Goal: Transaction & Acquisition: Purchase product/service

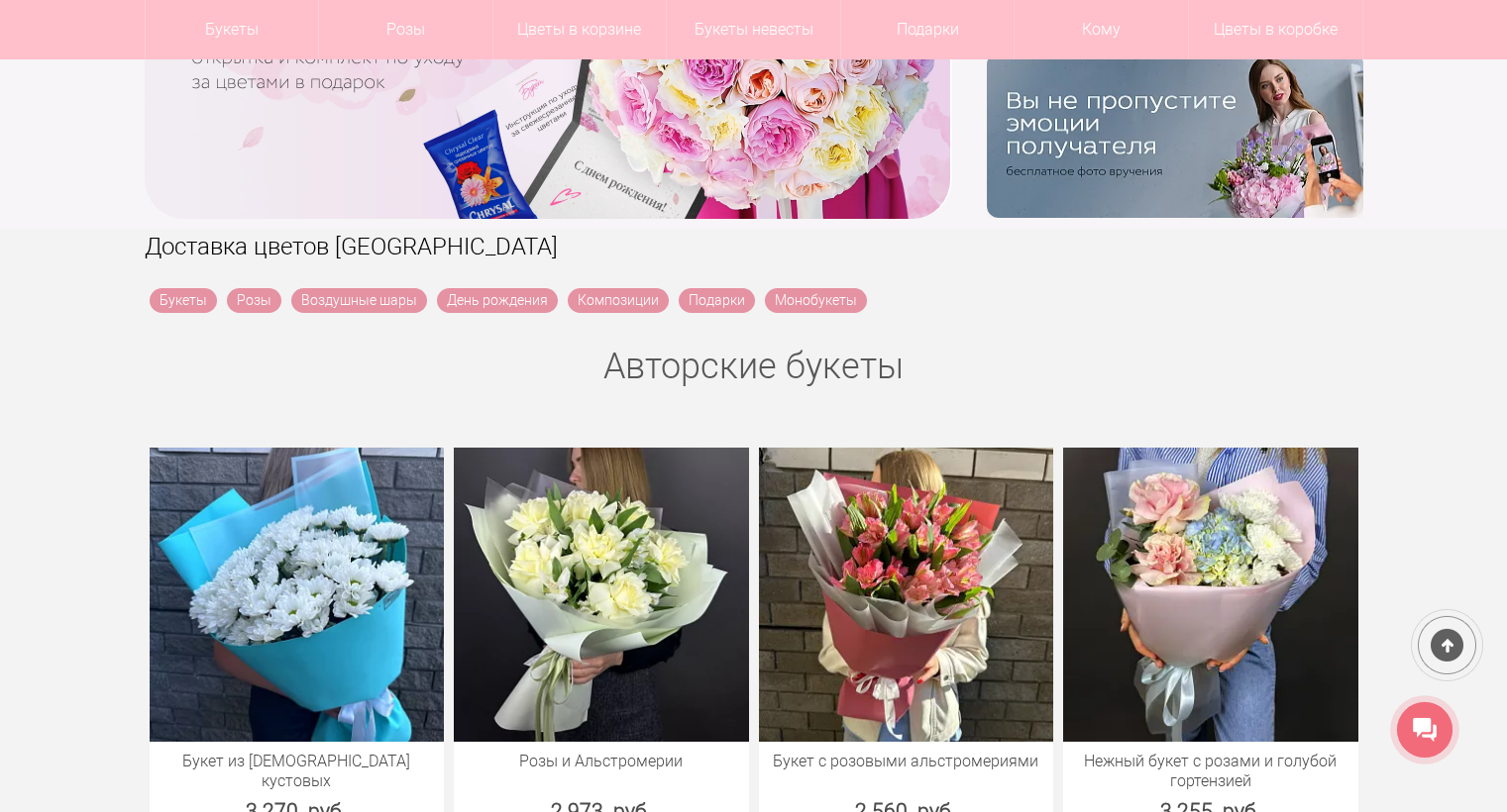
scroll to position [496, 0]
click at [473, 300] on link "День рождения" at bounding box center [497, 300] width 121 height 25
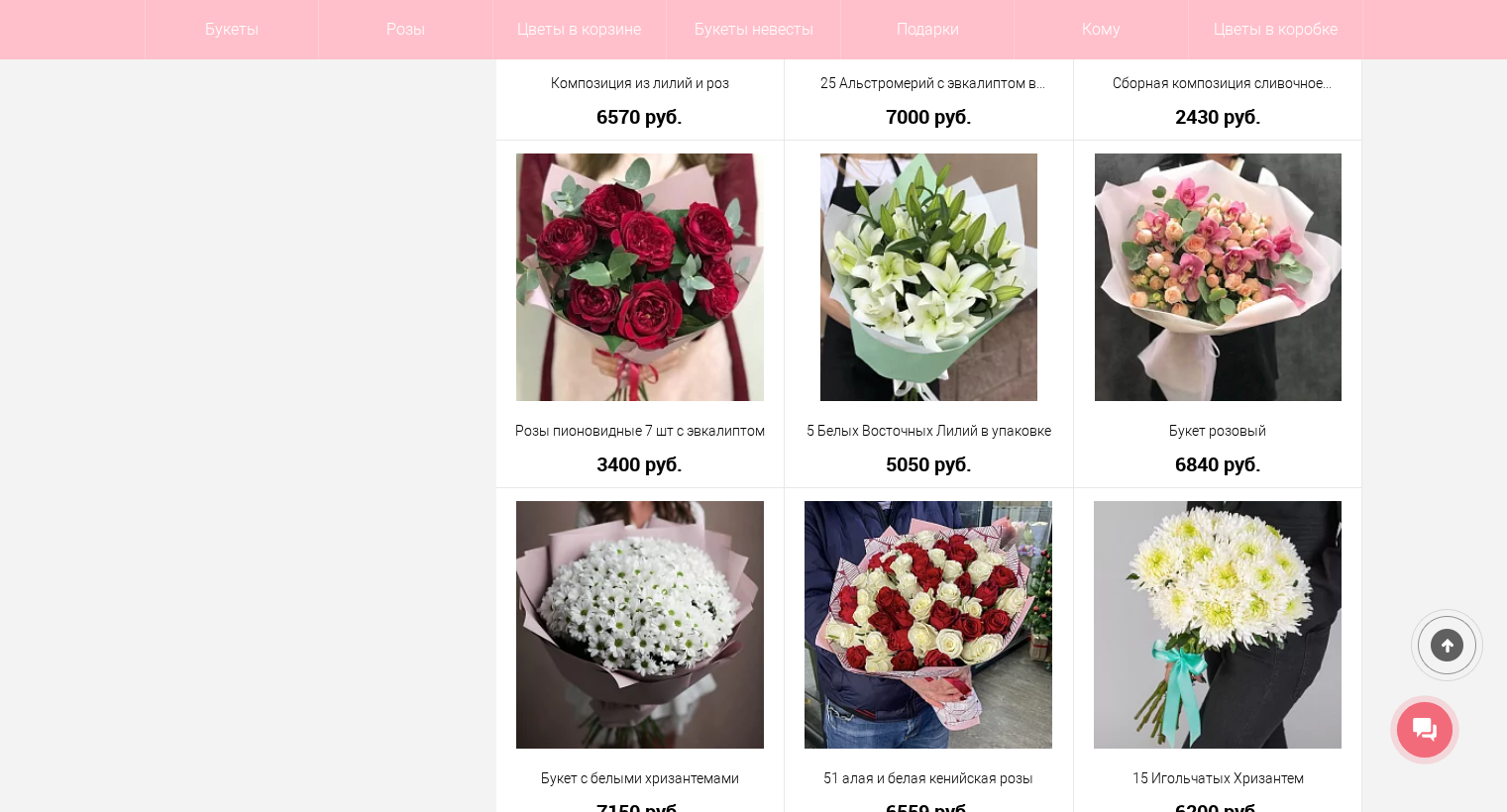
scroll to position [4634, 0]
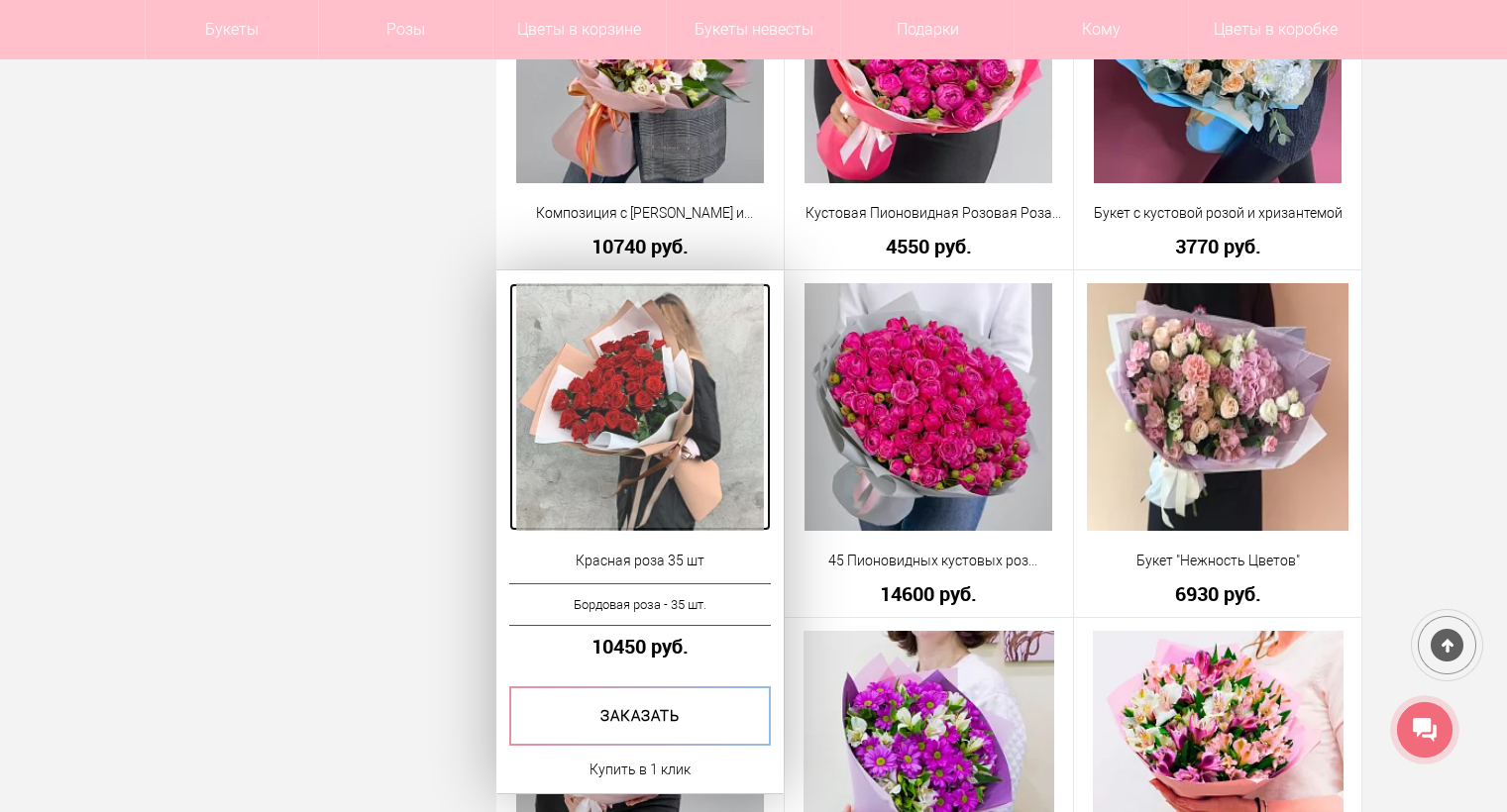
click at [596, 406] on img at bounding box center [640, 407] width 248 height 247
